Goal: Task Accomplishment & Management: Complete application form

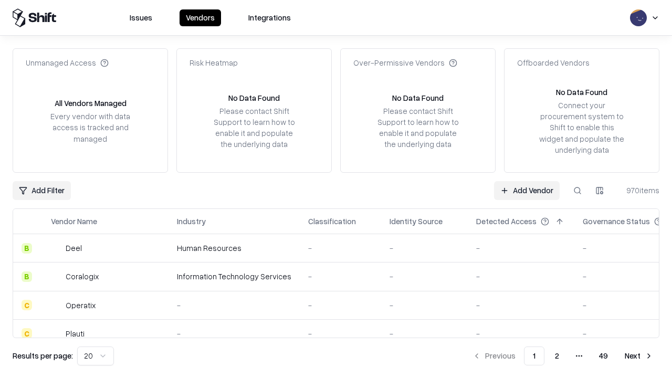
click at [527, 190] on link "Add Vendor" at bounding box center [527, 190] width 66 height 19
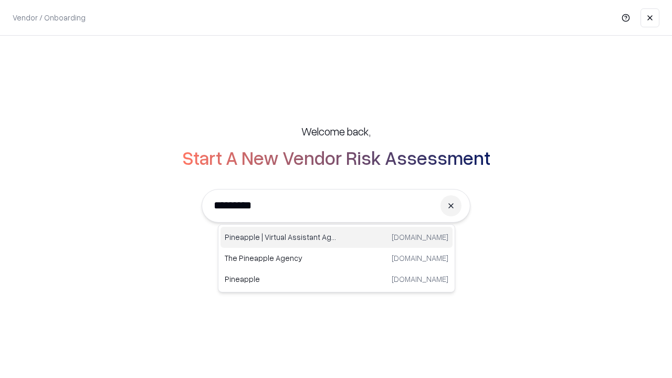
click at [337, 237] on div "Pineapple | Virtual Assistant Agency [DOMAIN_NAME]" at bounding box center [337, 237] width 232 height 21
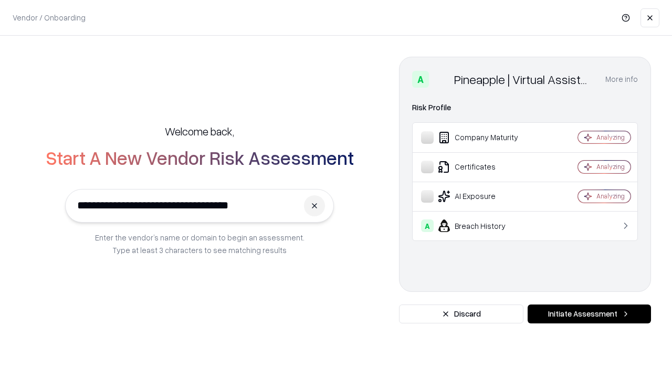
type input "**********"
click at [589, 314] on button "Initiate Assessment" at bounding box center [589, 314] width 123 height 19
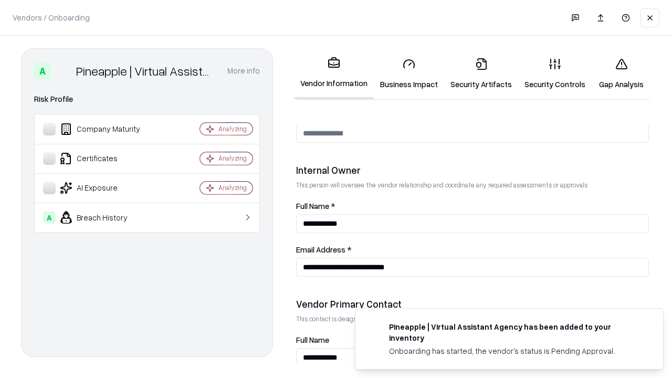
scroll to position [544, 0]
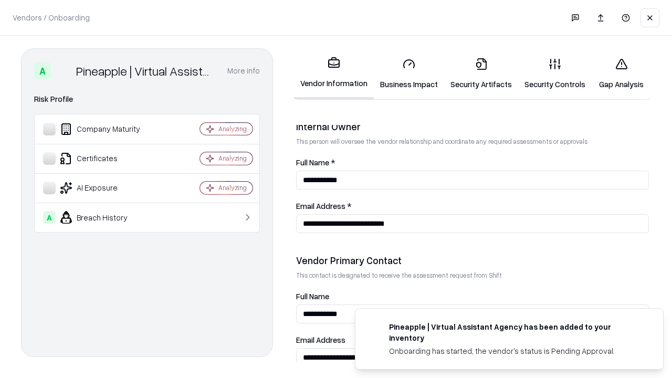
click at [409, 74] on link "Business Impact" at bounding box center [409, 73] width 70 height 49
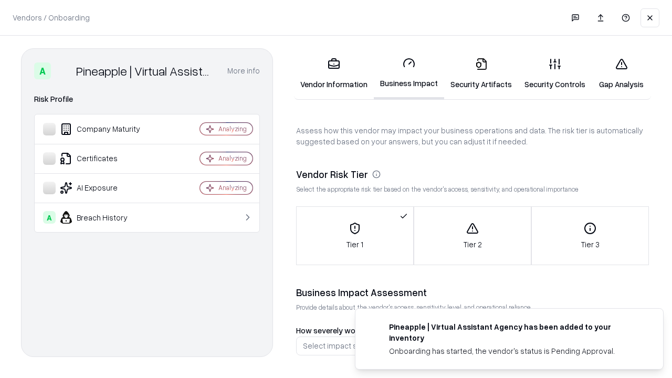
click at [481, 74] on link "Security Artifacts" at bounding box center [481, 73] width 74 height 49
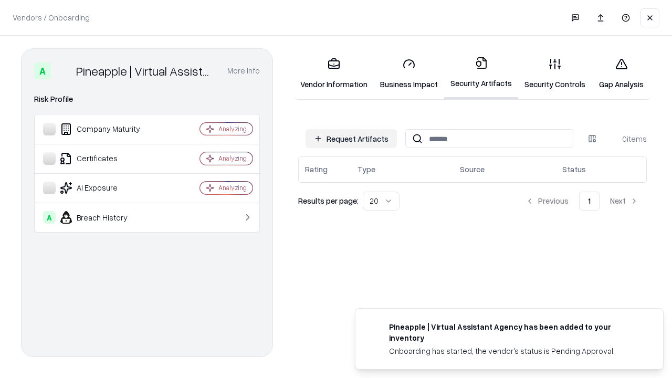
click at [351, 139] on button "Request Artifacts" at bounding box center [351, 138] width 91 height 19
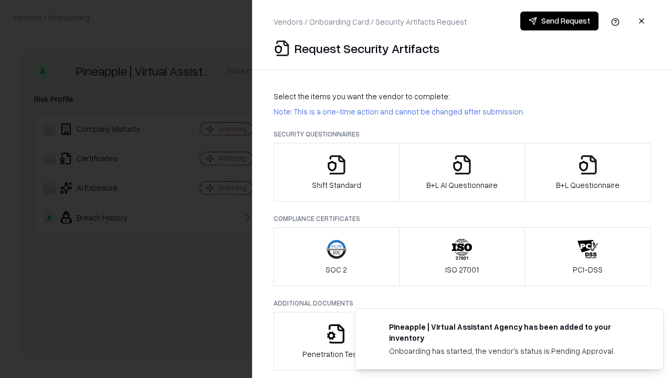
click at [336, 172] on icon "button" at bounding box center [336, 164] width 21 height 21
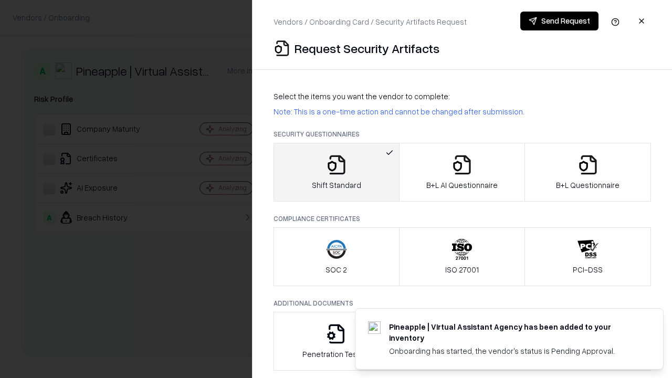
click at [559, 21] on button "Send Request" at bounding box center [559, 21] width 78 height 19
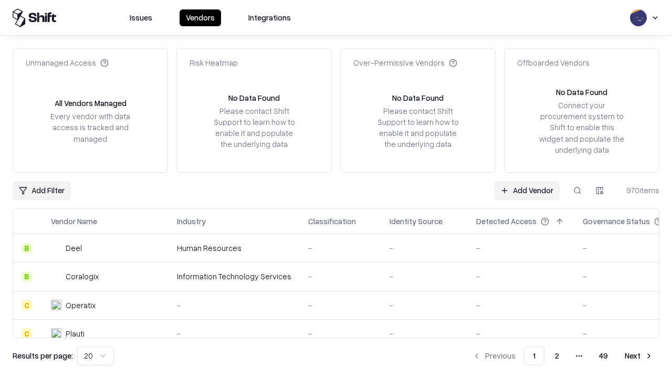
click at [578, 190] on button at bounding box center [577, 190] width 19 height 19
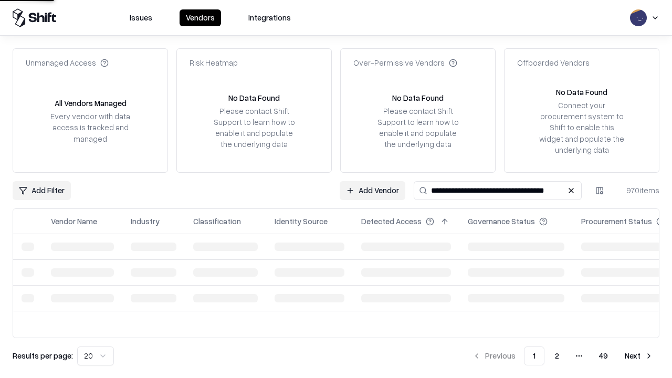
type input "**********"
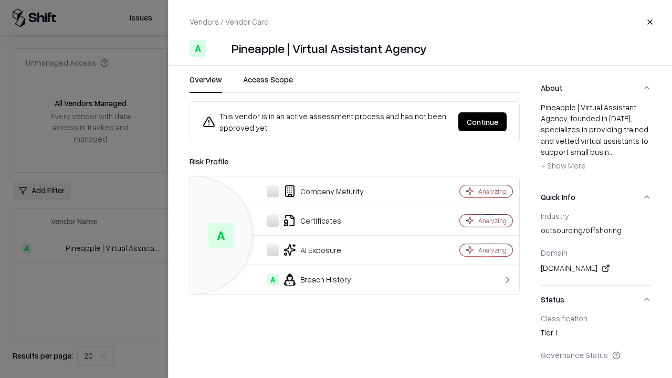
click at [483, 122] on button "Continue" at bounding box center [482, 121] width 48 height 19
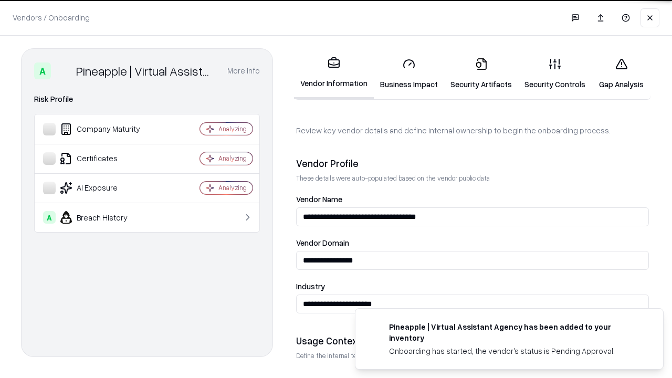
click at [481, 74] on link "Security Artifacts" at bounding box center [481, 73] width 74 height 49
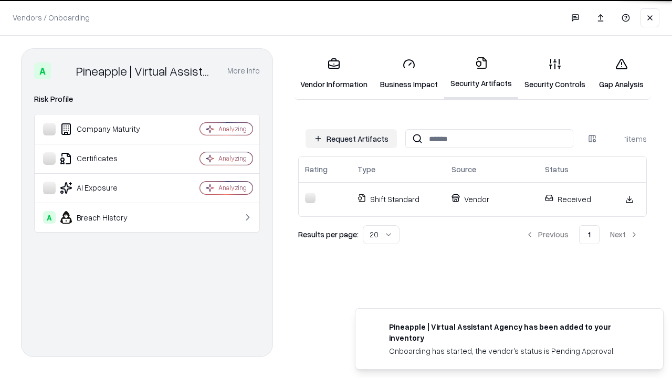
click at [621, 74] on link "Gap Analysis" at bounding box center [621, 73] width 59 height 49
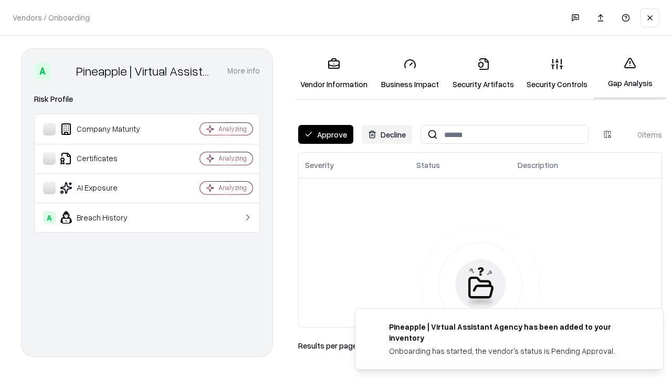
click at [326, 134] on button "Approve" at bounding box center [325, 134] width 55 height 19
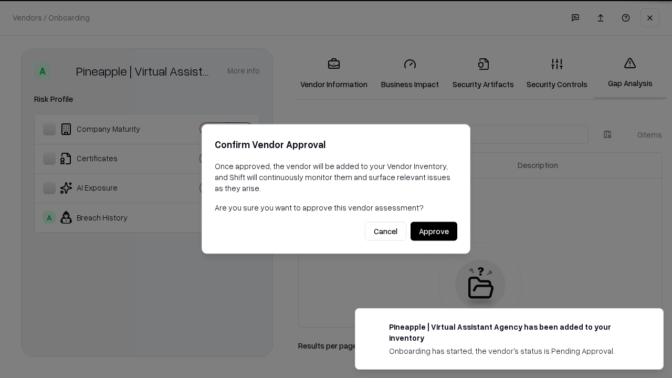
click at [434, 231] on button "Approve" at bounding box center [434, 231] width 47 height 19
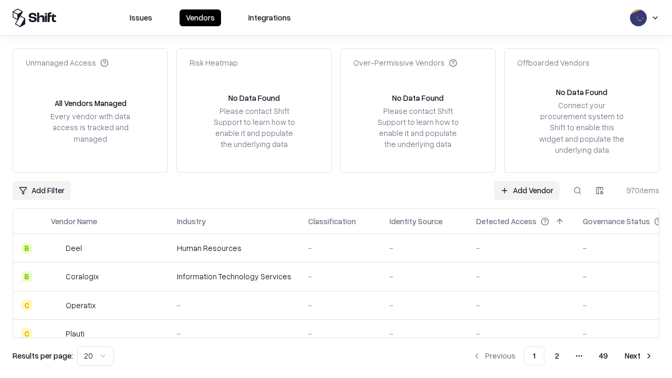
type input "**********"
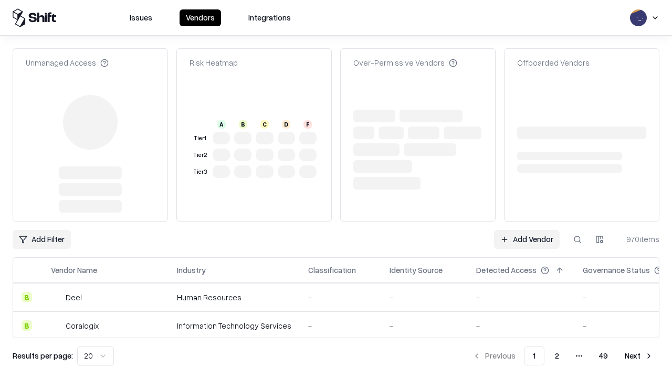
click at [527, 230] on link "Add Vendor" at bounding box center [527, 239] width 66 height 19
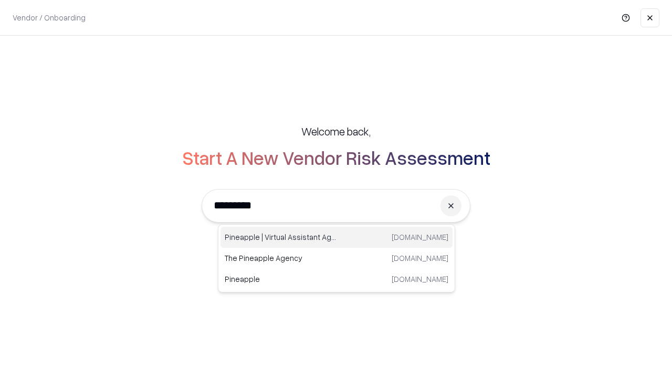
click at [337, 237] on div "Pineapple | Virtual Assistant Agency [DOMAIN_NAME]" at bounding box center [337, 237] width 232 height 21
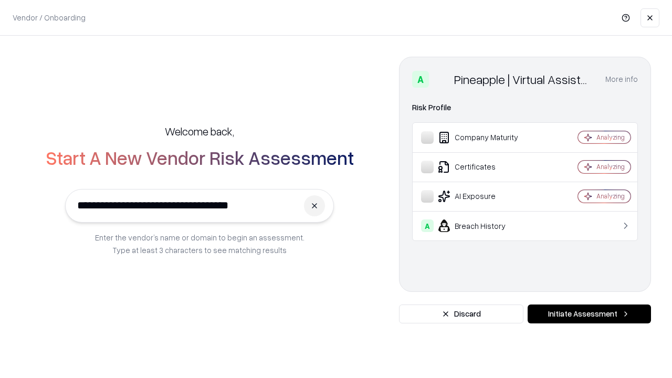
type input "**********"
click at [589, 314] on button "Initiate Assessment" at bounding box center [589, 314] width 123 height 19
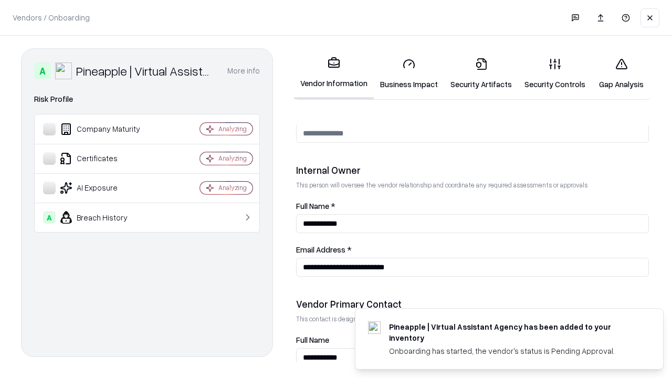
scroll to position [544, 0]
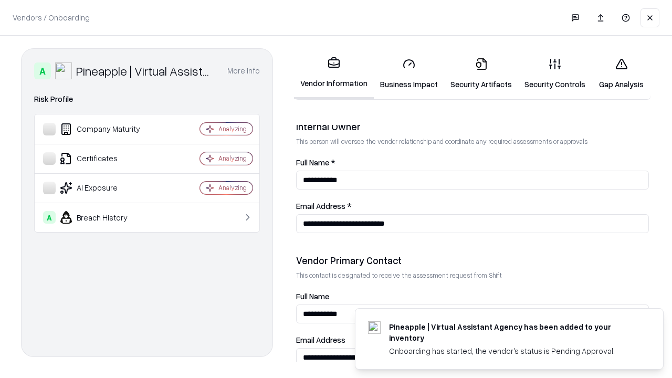
click at [621, 74] on link "Gap Analysis" at bounding box center [621, 73] width 59 height 49
